Goal: Navigation & Orientation: Find specific page/section

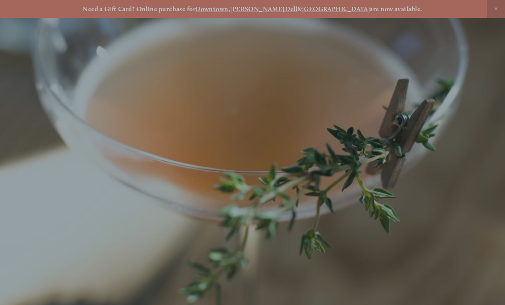
scroll to position [-7, 0]
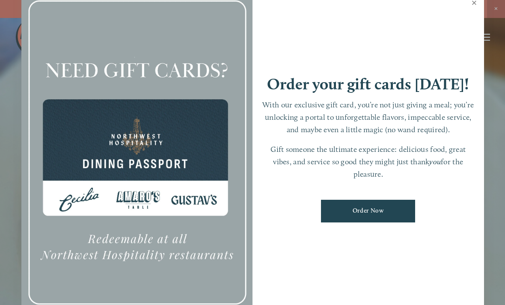
click at [474, 12] on link "Close" at bounding box center [474, 4] width 17 height 24
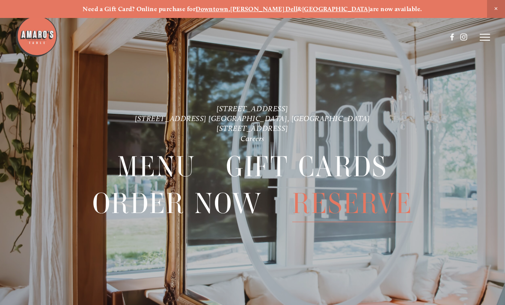
click at [485, 37] on line at bounding box center [485, 37] width 10 height 0
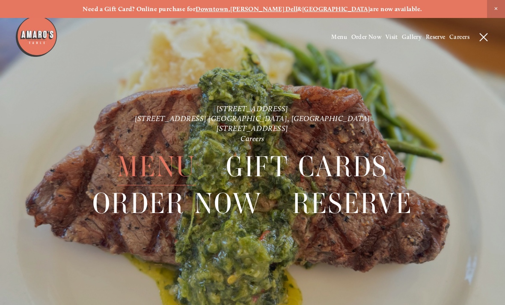
click at [325, 38] on header "Menu Order Now Visit Gallery 0" at bounding box center [252, 37] width 505 height 74
click at [334, 37] on span "Menu" at bounding box center [339, 36] width 16 height 7
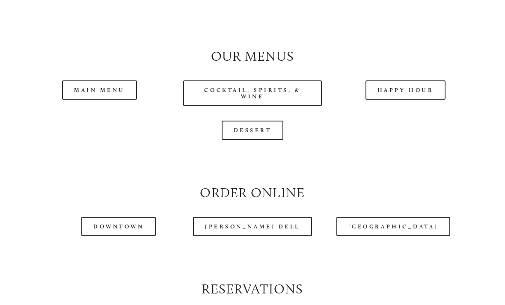
scroll to position [787, 0]
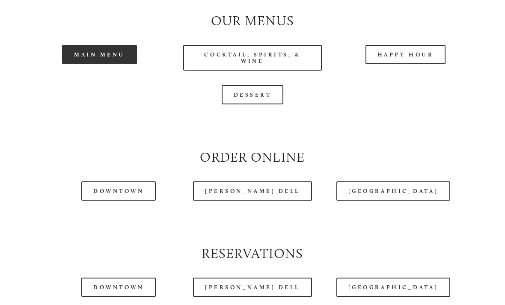
click at [106, 65] on link "Main Menu" at bounding box center [99, 54] width 75 height 19
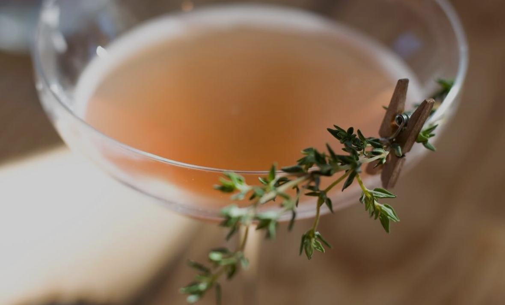
scroll to position [18, 0]
